Goal: Task Accomplishment & Management: Manage account settings

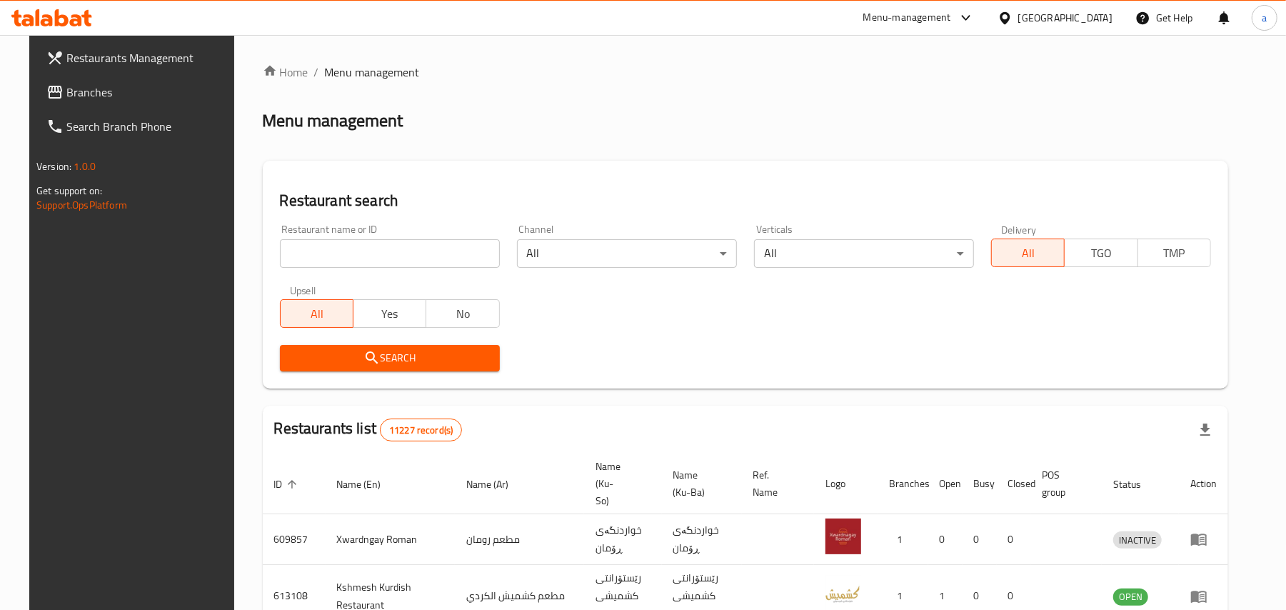
click at [354, 266] on input "search" at bounding box center [390, 253] width 220 height 29
paste input "Al Rwad"
type input "Al Rwad"
click button "Search" at bounding box center [390, 358] width 220 height 26
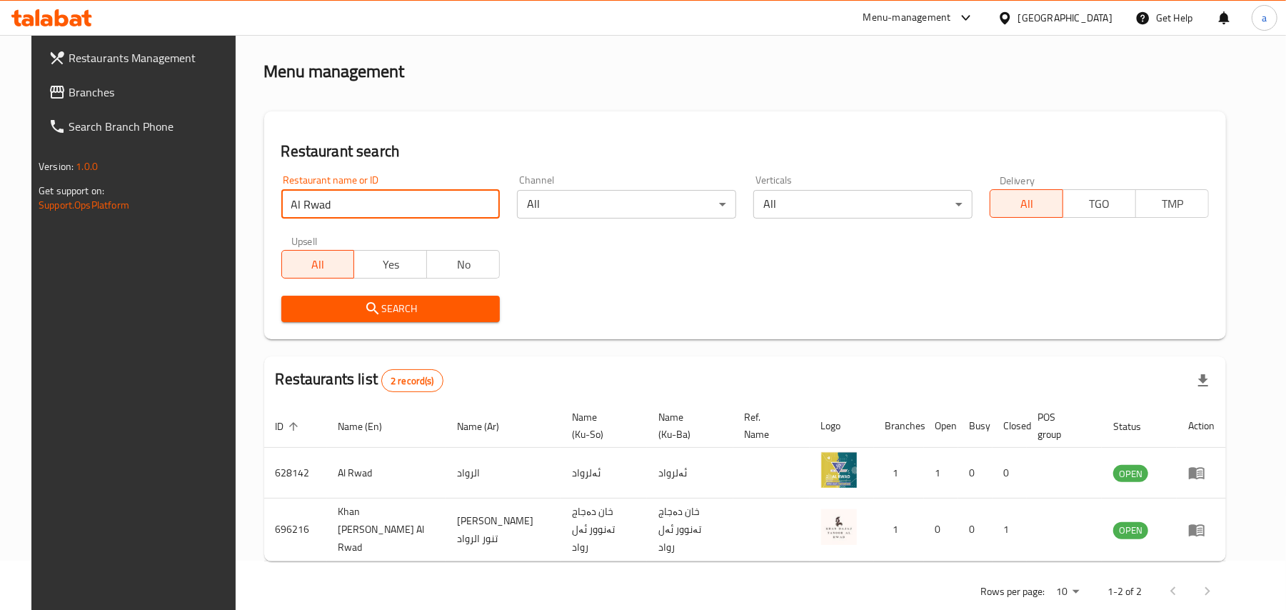
scroll to position [77, 0]
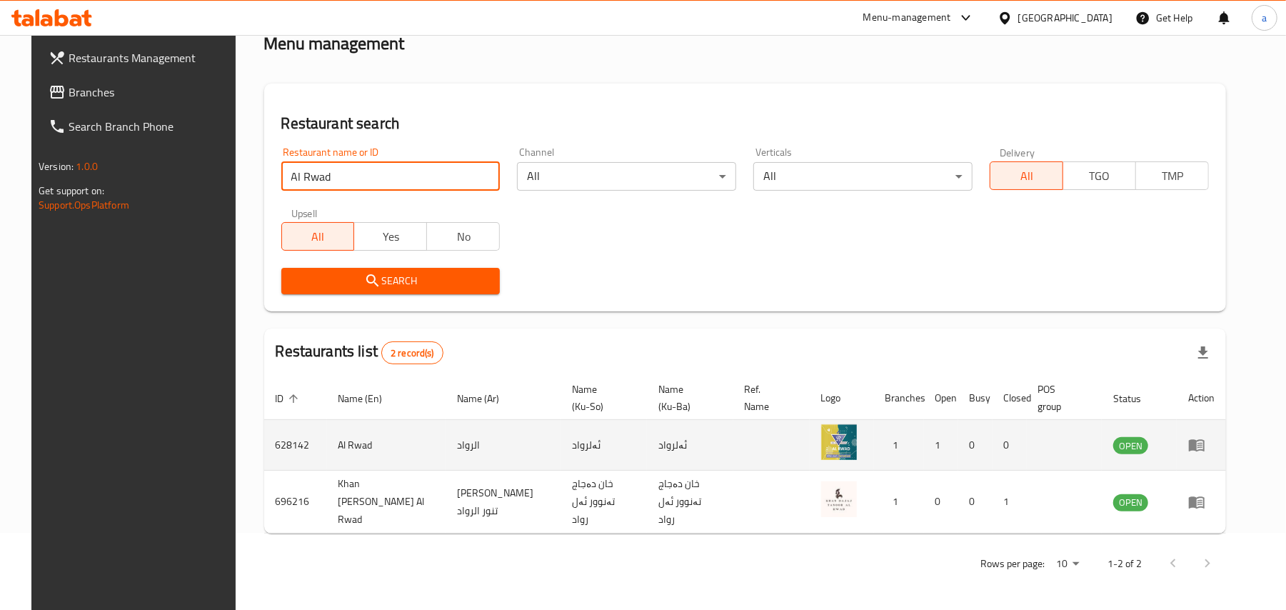
click at [1205, 452] on icon "enhanced table" at bounding box center [1197, 446] width 16 height 12
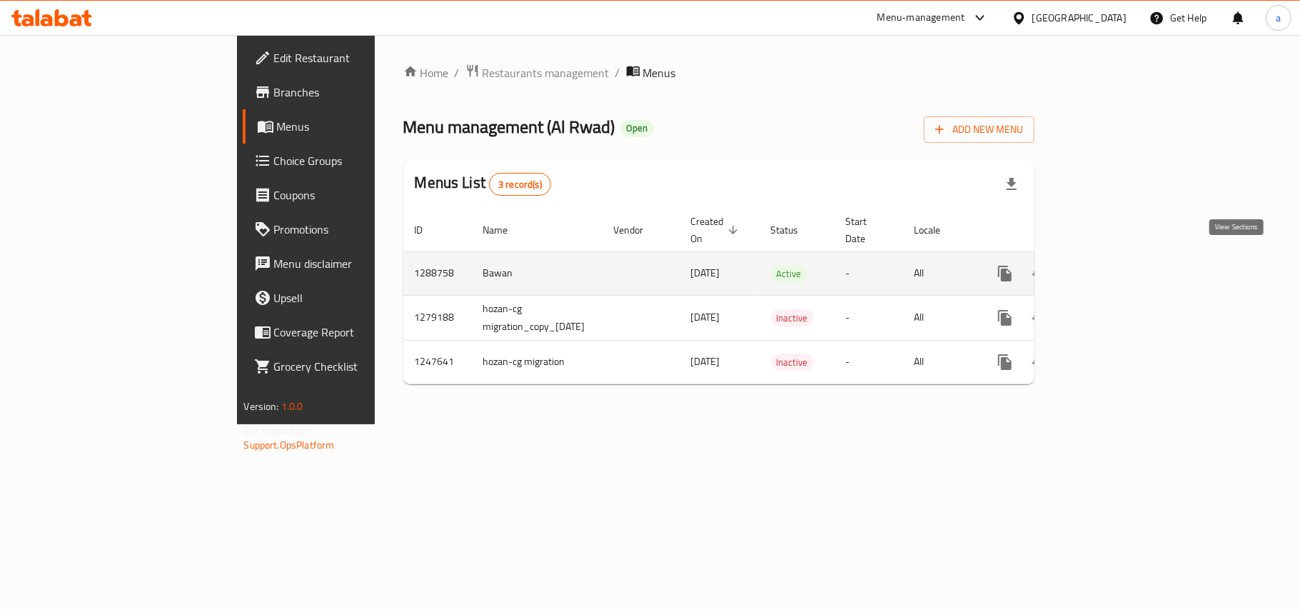
click at [1115, 269] on icon "enhanced table" at bounding box center [1108, 273] width 13 height 13
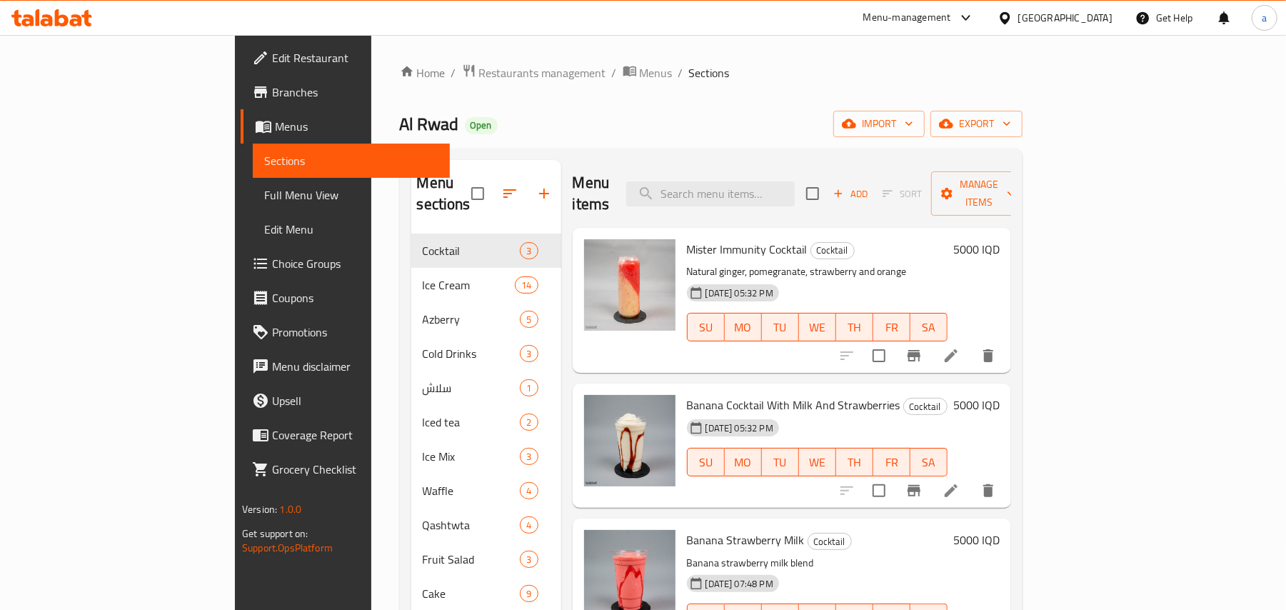
click at [264, 204] on span "Full Menu View" at bounding box center [351, 194] width 174 height 17
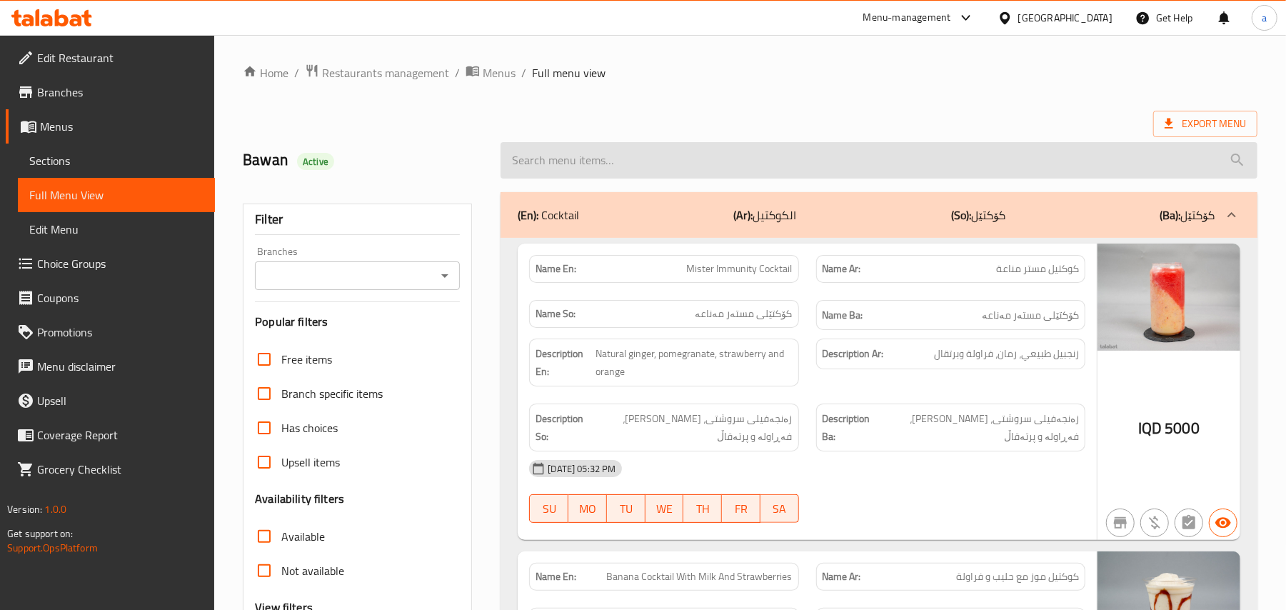
click at [632, 175] on input "search" at bounding box center [879, 160] width 757 height 36
paste input "Blueberry Smoothie"
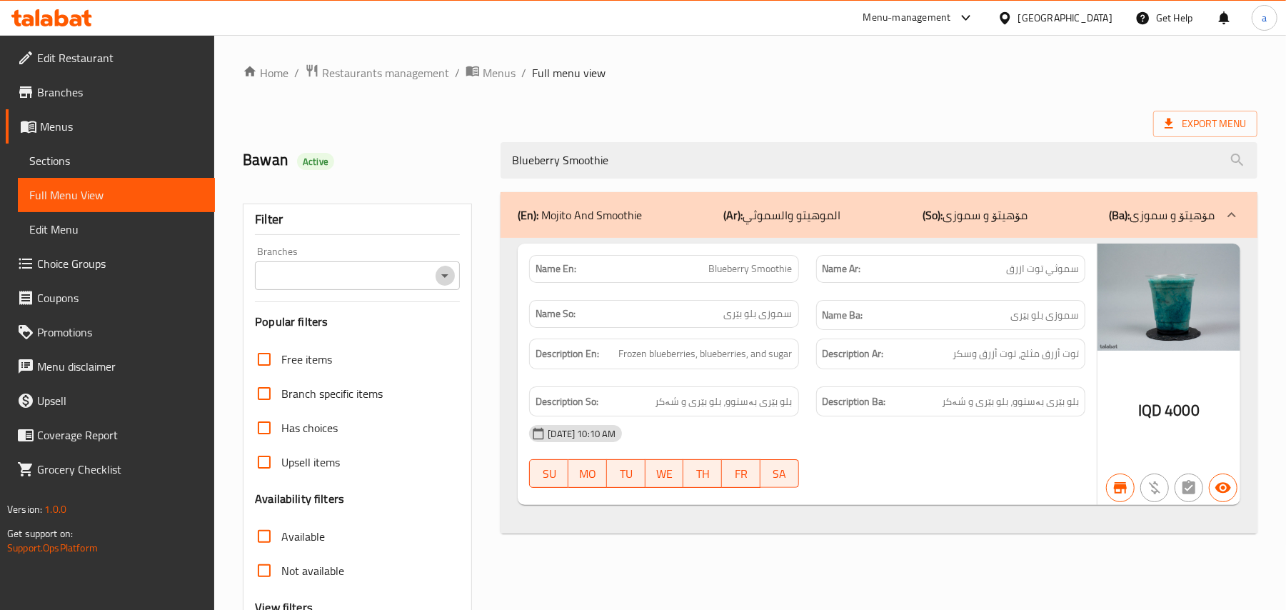
click at [446, 278] on icon "Open" at bounding box center [444, 275] width 17 height 17
type input "Blueberry Smoothie"
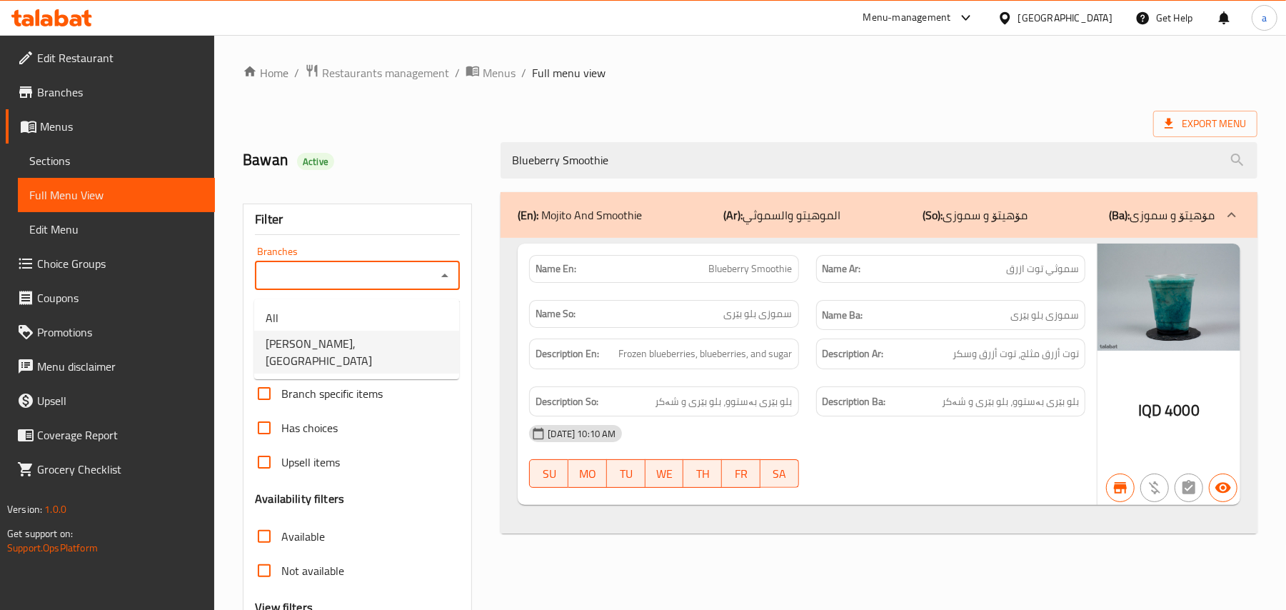
click at [391, 351] on li "[PERSON_NAME], [GEOGRAPHIC_DATA]" at bounding box center [356, 352] width 205 height 43
type input "[PERSON_NAME], [GEOGRAPHIC_DATA]"
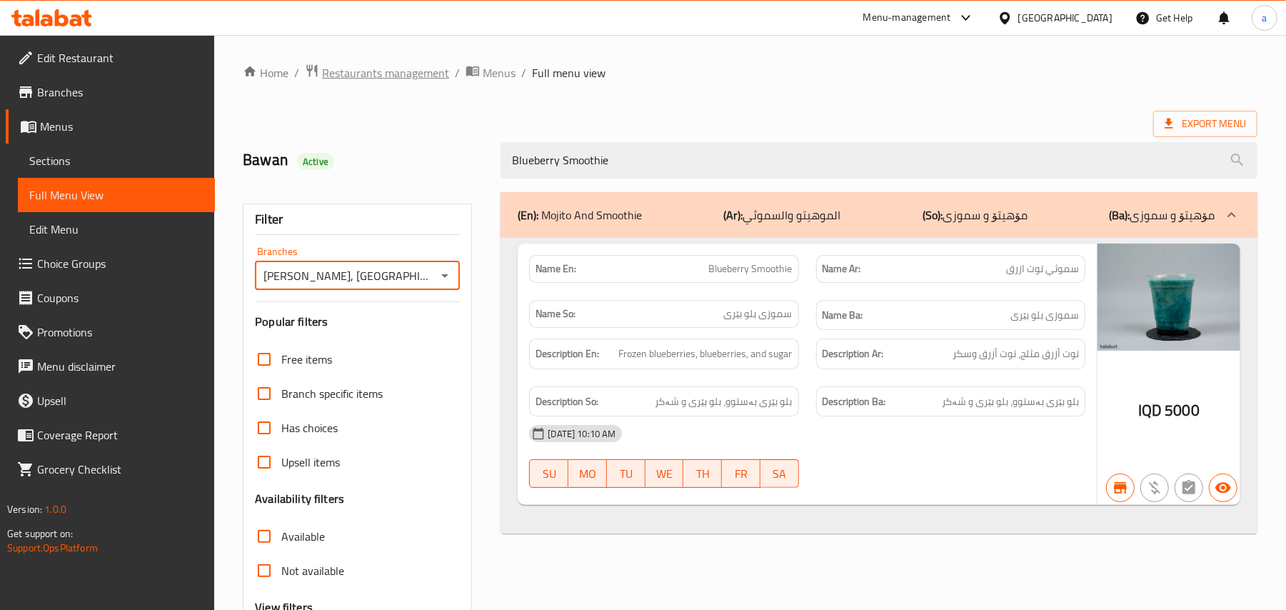
click at [387, 72] on span "Restaurants management" at bounding box center [385, 72] width 127 height 17
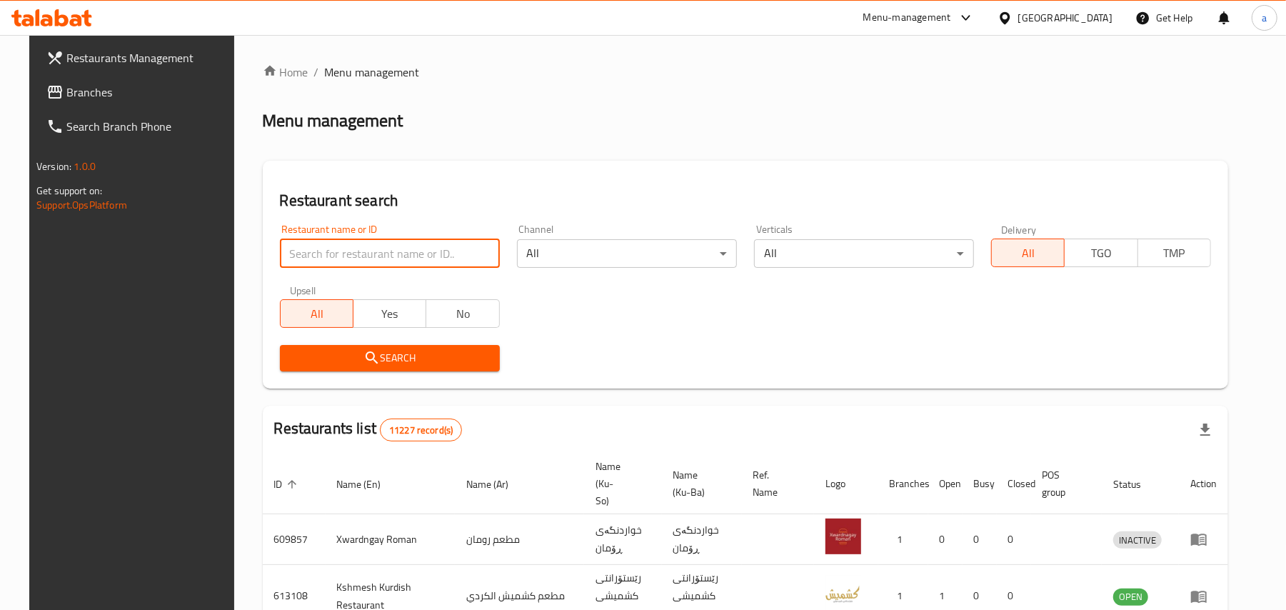
click at [396, 268] on input "search" at bounding box center [390, 253] width 220 height 29
paste input "Avenza"
type input "Avenza"
click button "Search" at bounding box center [390, 358] width 220 height 26
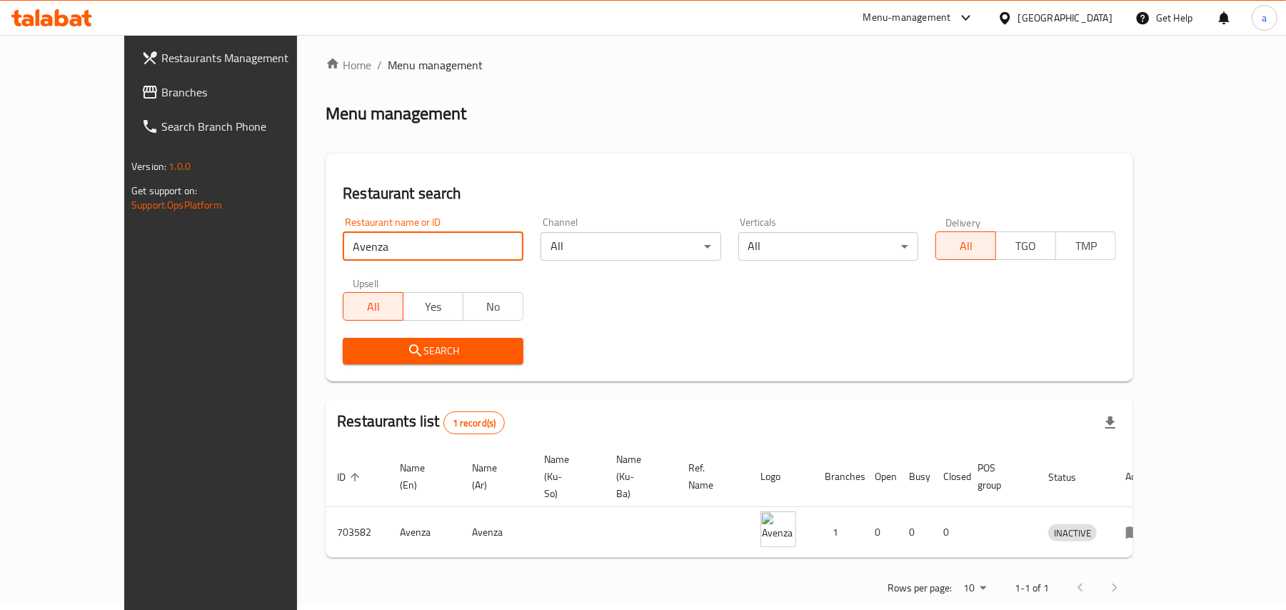
scroll to position [9, 0]
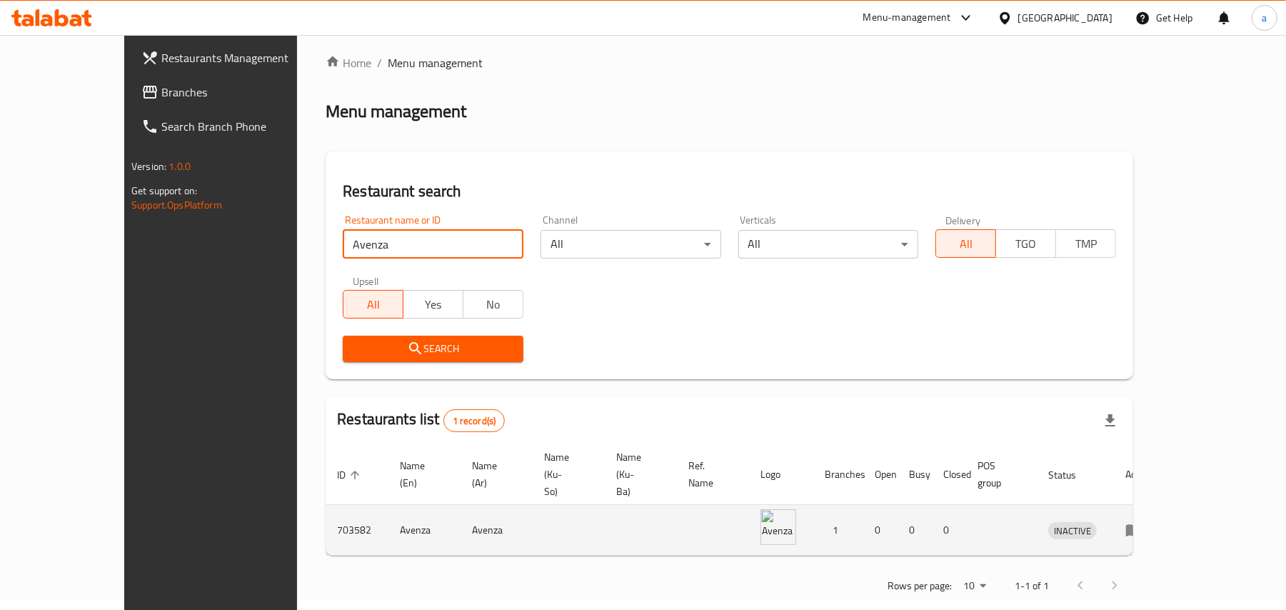
click at [1152, 521] on link "enhanced table" at bounding box center [1138, 529] width 26 height 17
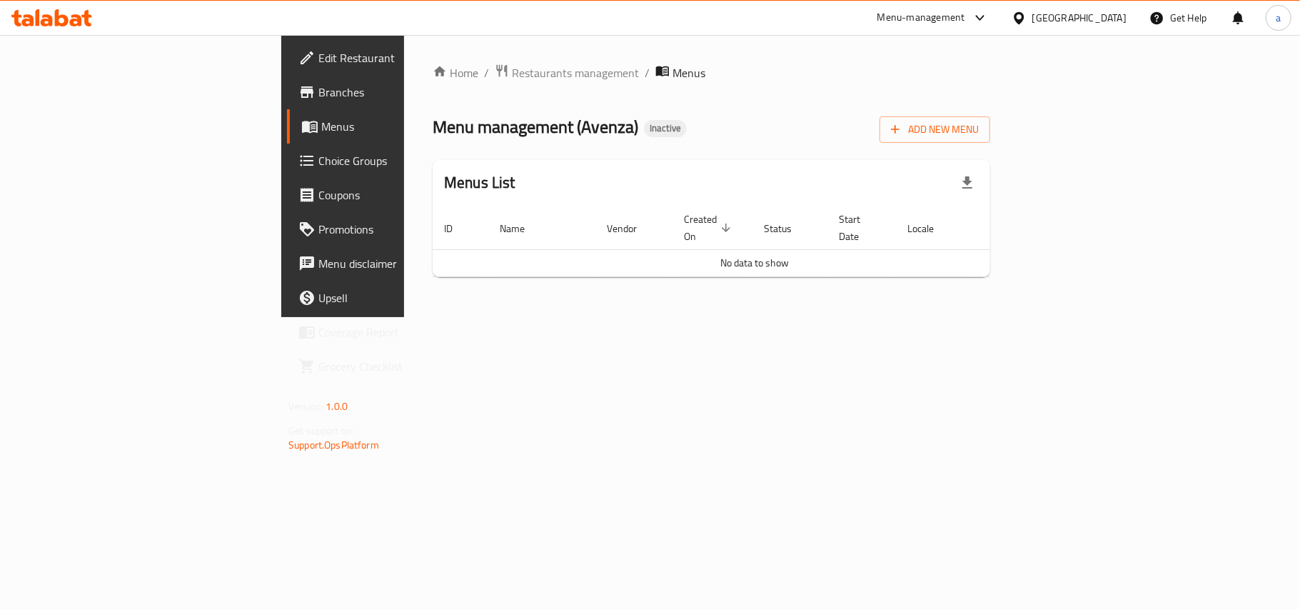
click at [319, 59] on span "Edit Restaurant" at bounding box center [403, 57] width 169 height 17
